Goal: Complete application form

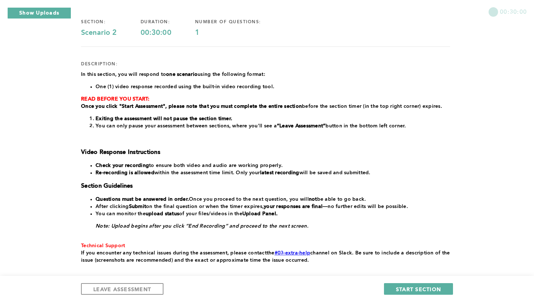
scroll to position [61, 0]
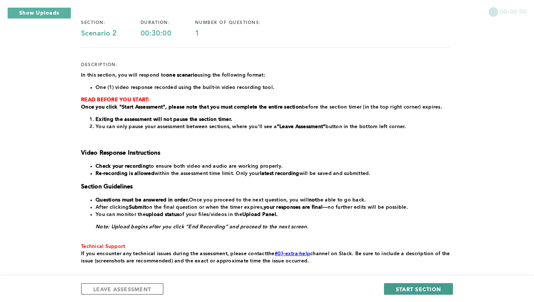
click at [391, 289] on button "START SECTION" at bounding box center [418, 289] width 69 height 12
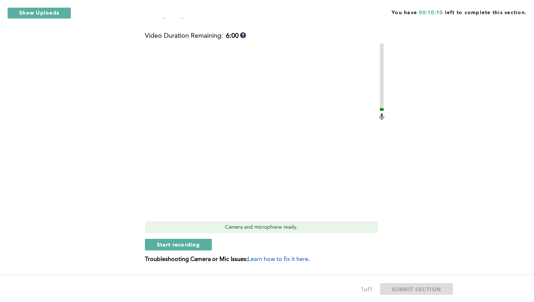
scroll to position [209, 0]
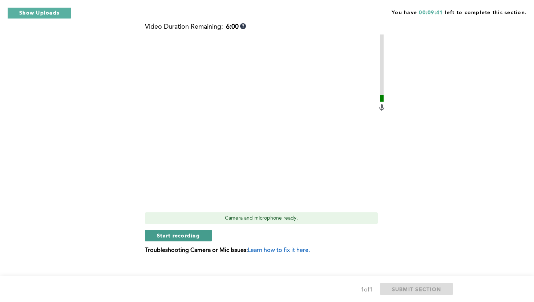
click at [187, 232] on span "Start recording" at bounding box center [178, 235] width 43 height 7
click at [183, 232] on span "Stop recording" at bounding box center [178, 235] width 43 height 7
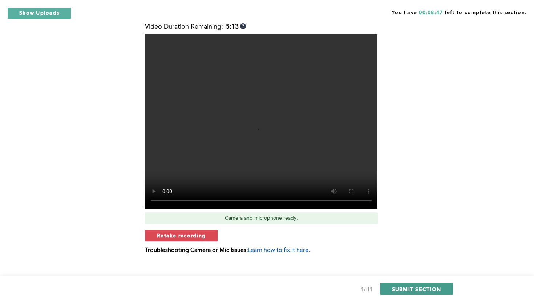
click at [408, 289] on span "SUBMIT SECTION" at bounding box center [416, 289] width 49 height 7
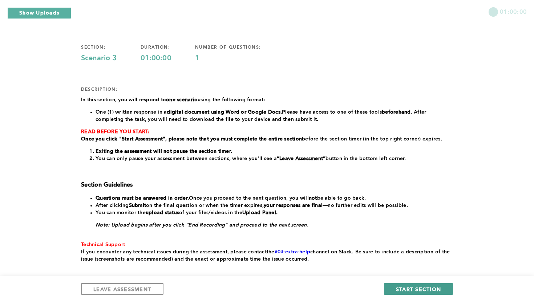
scroll to position [38, 0]
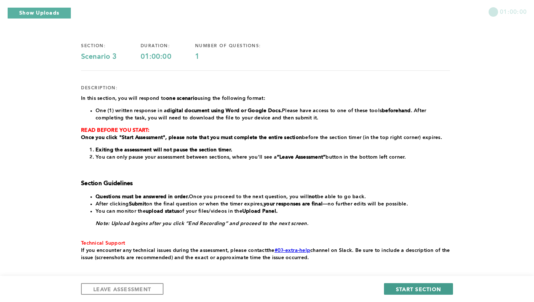
click at [408, 289] on span "START SECTION" at bounding box center [418, 289] width 45 height 7
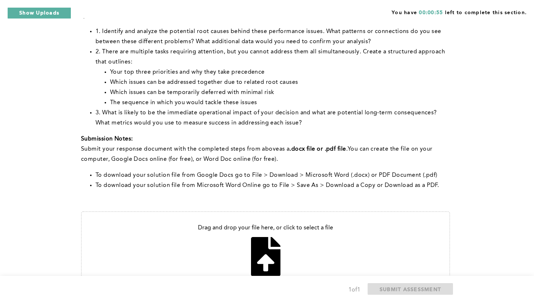
scroll to position [221, 0]
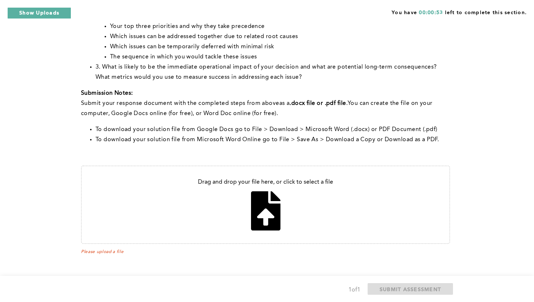
type input "C:\fakepath\Comprehensive Response.docx"
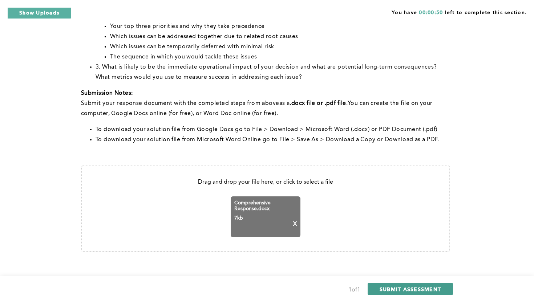
click at [381, 286] on span "SUBMIT ASSESSMENT" at bounding box center [410, 289] width 61 height 7
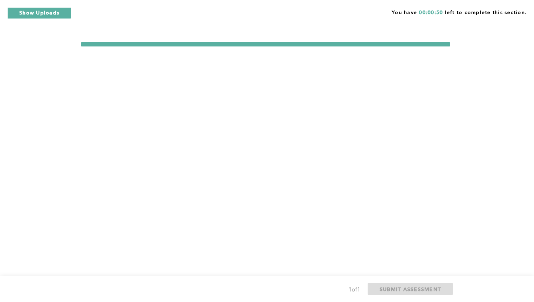
scroll to position [0, 0]
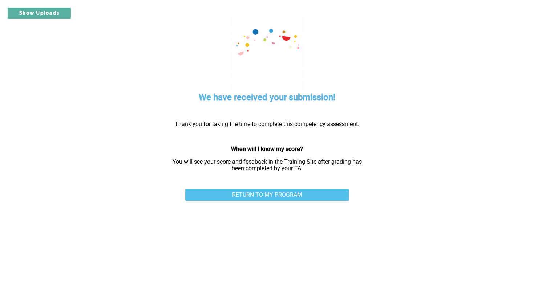
click at [310, 197] on link "RETURN TO MY PROGRAM" at bounding box center [267, 195] width 164 height 12
